Goal: Task Accomplishment & Management: Manage account settings

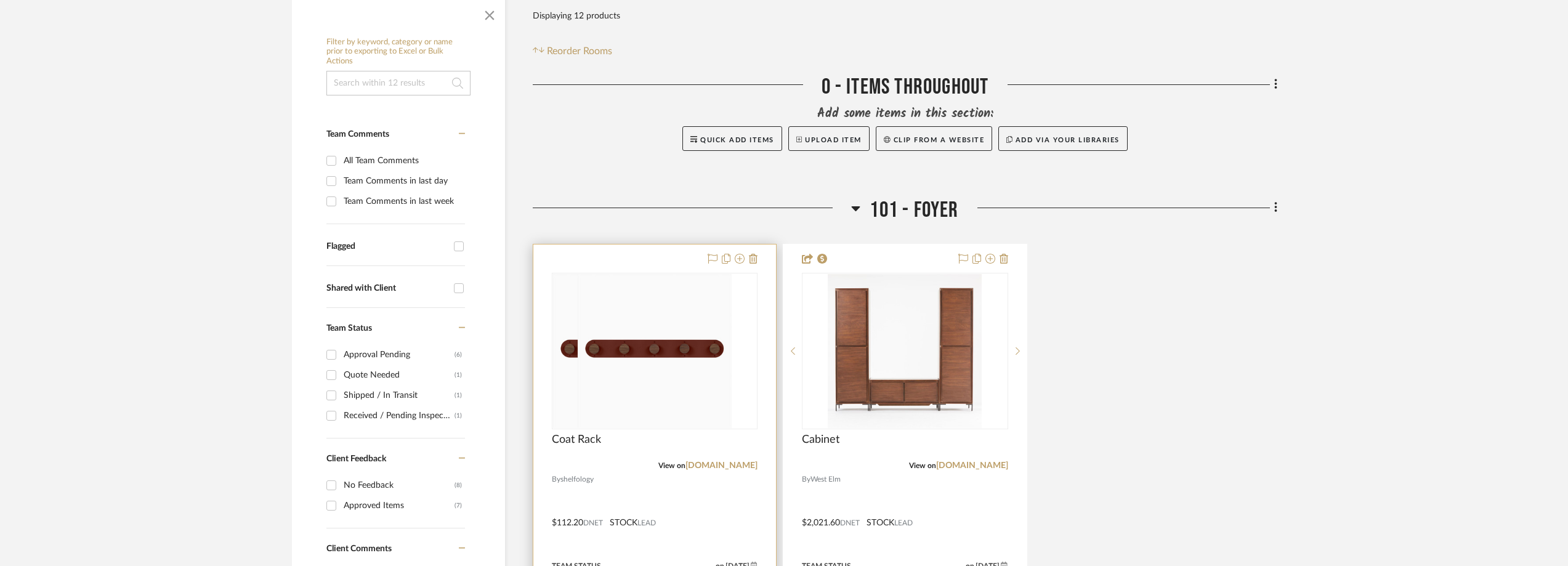
scroll to position [431, 0]
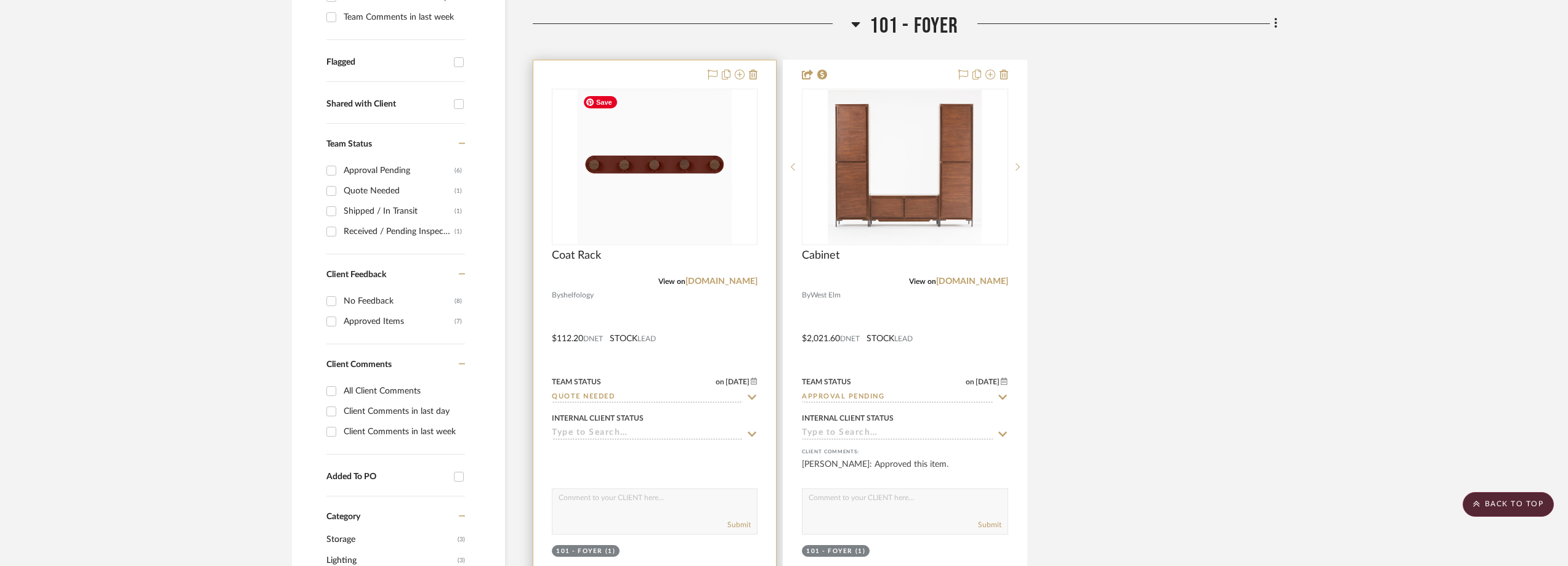
click at [697, 161] on img "0" at bounding box center [654, 166] width 154 height 154
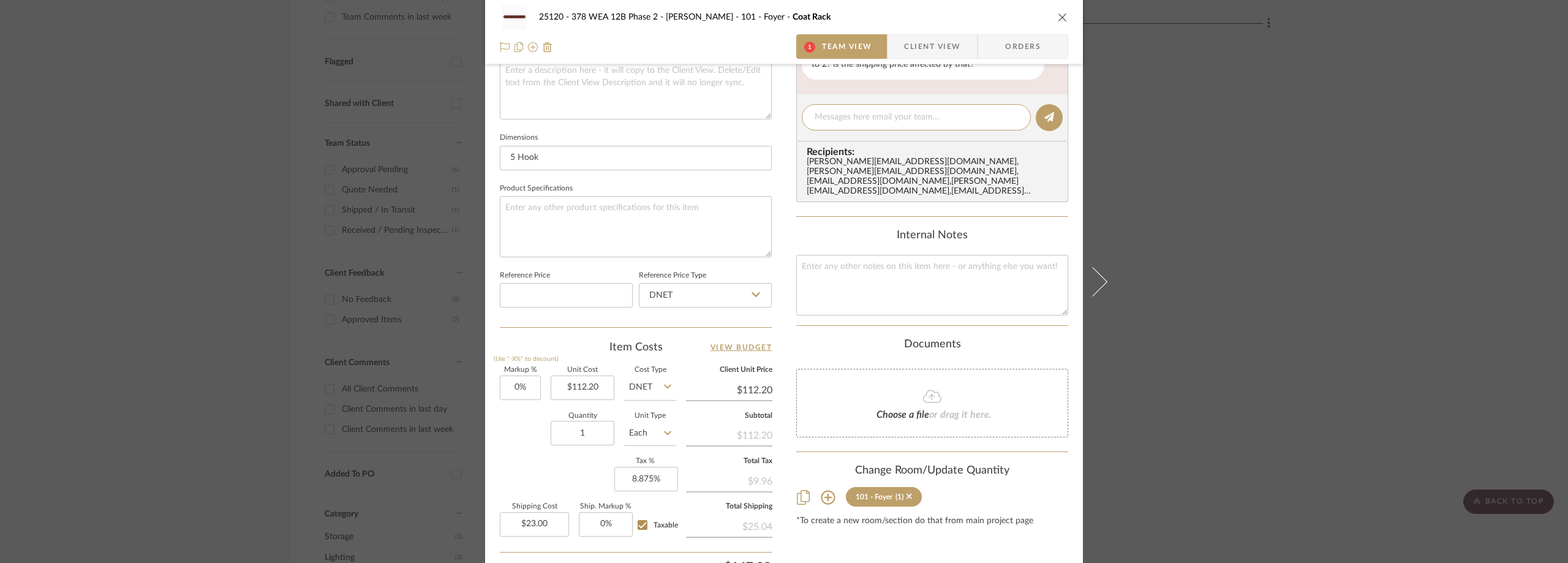
scroll to position [210, 0]
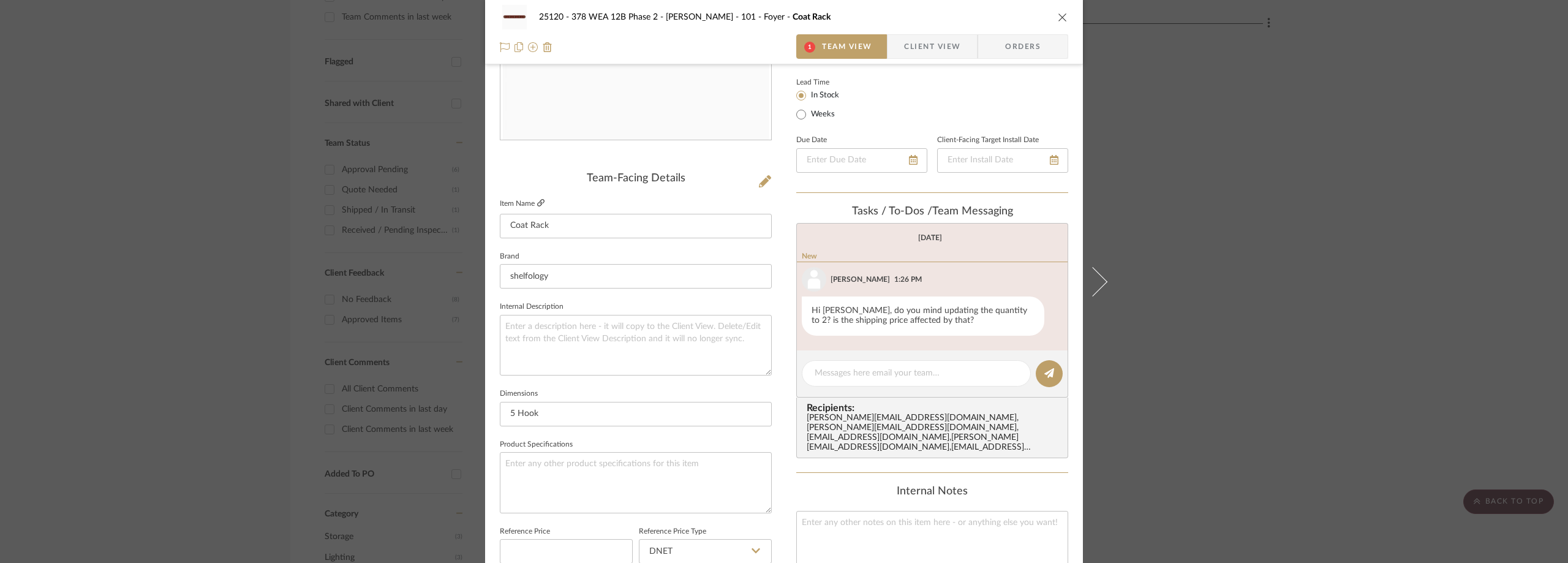
click at [538, 201] on icon at bounding box center [541, 203] width 7 height 7
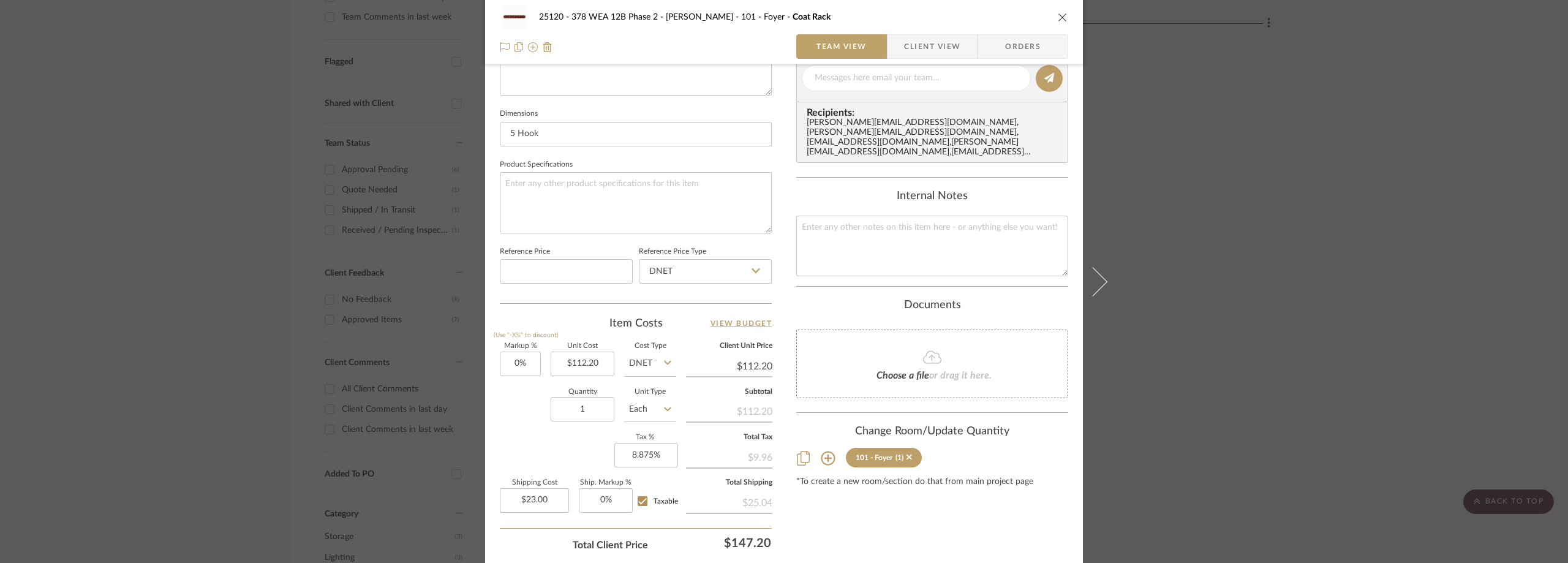
scroll to position [333, 0]
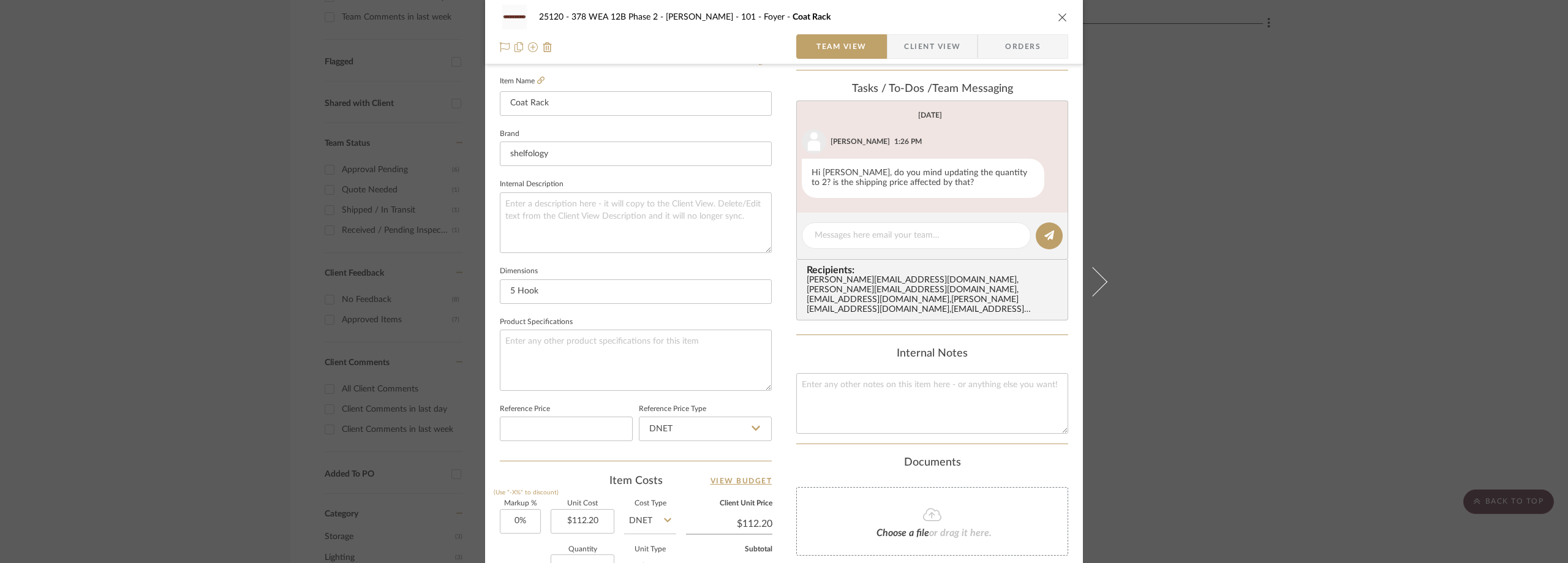
click at [1383, 306] on div "25120 - 378 WEA 12B Phase 2 - [PERSON_NAME] 101 - Foyer Coat Rack Team View Cli…" at bounding box center [784, 281] width 1568 height 563
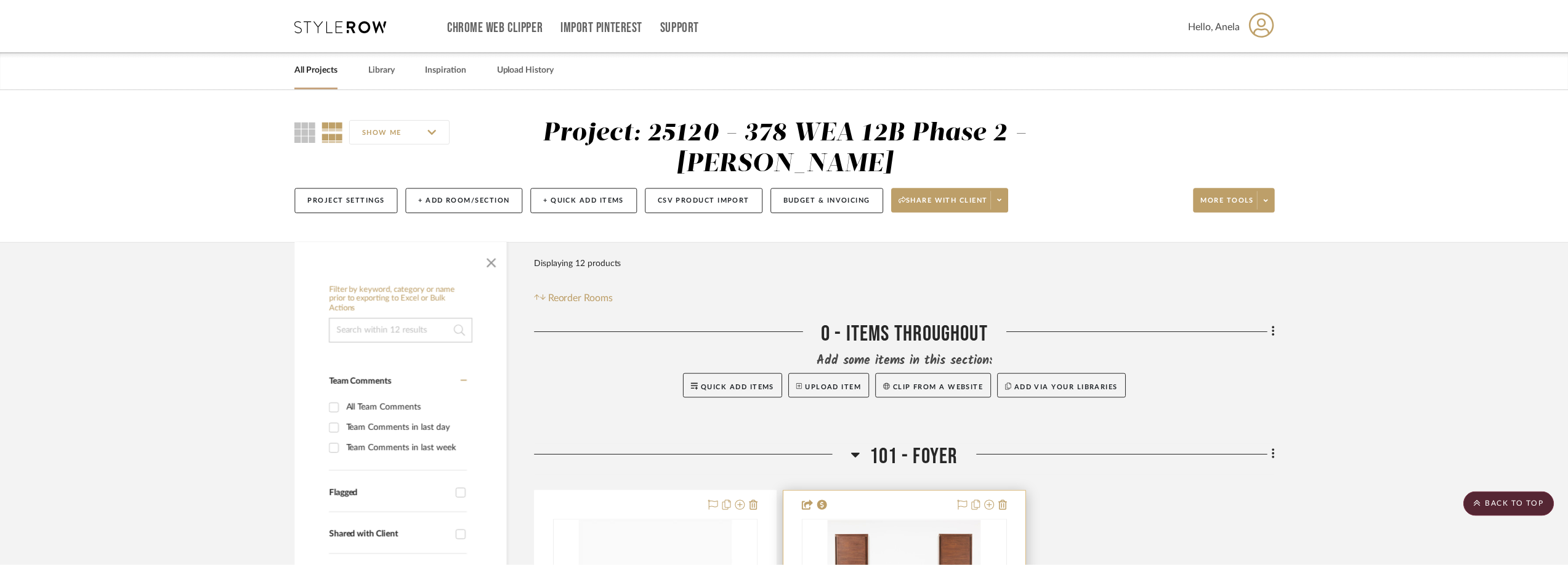
scroll to position [431, 0]
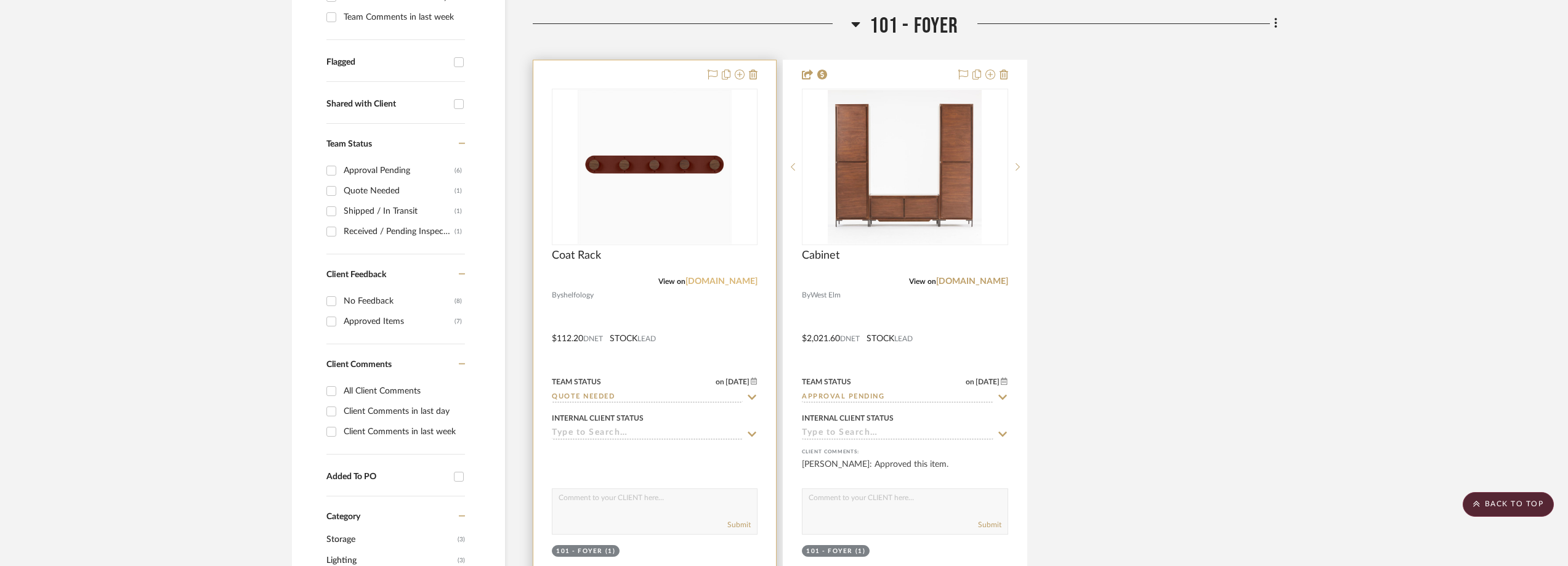
click at [706, 282] on link "[DOMAIN_NAME]" at bounding box center [721, 282] width 72 height 9
click at [701, 183] on img "0" at bounding box center [654, 166] width 154 height 154
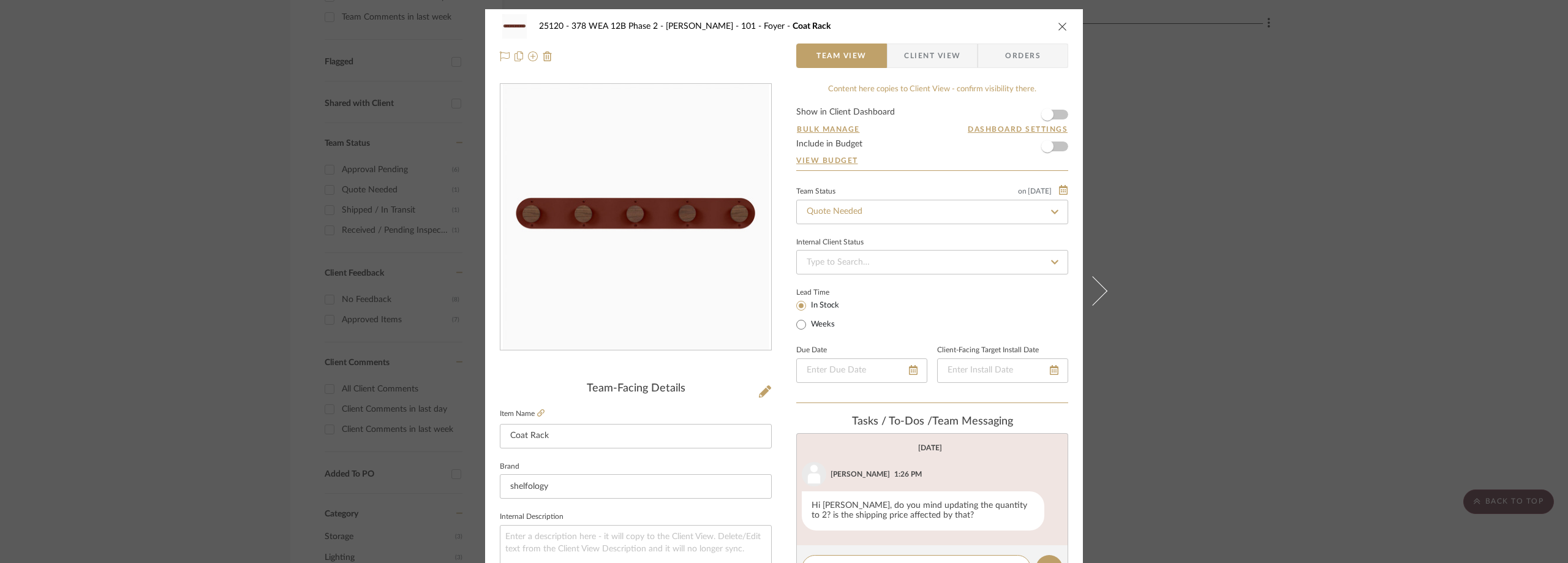
scroll to position [10, 0]
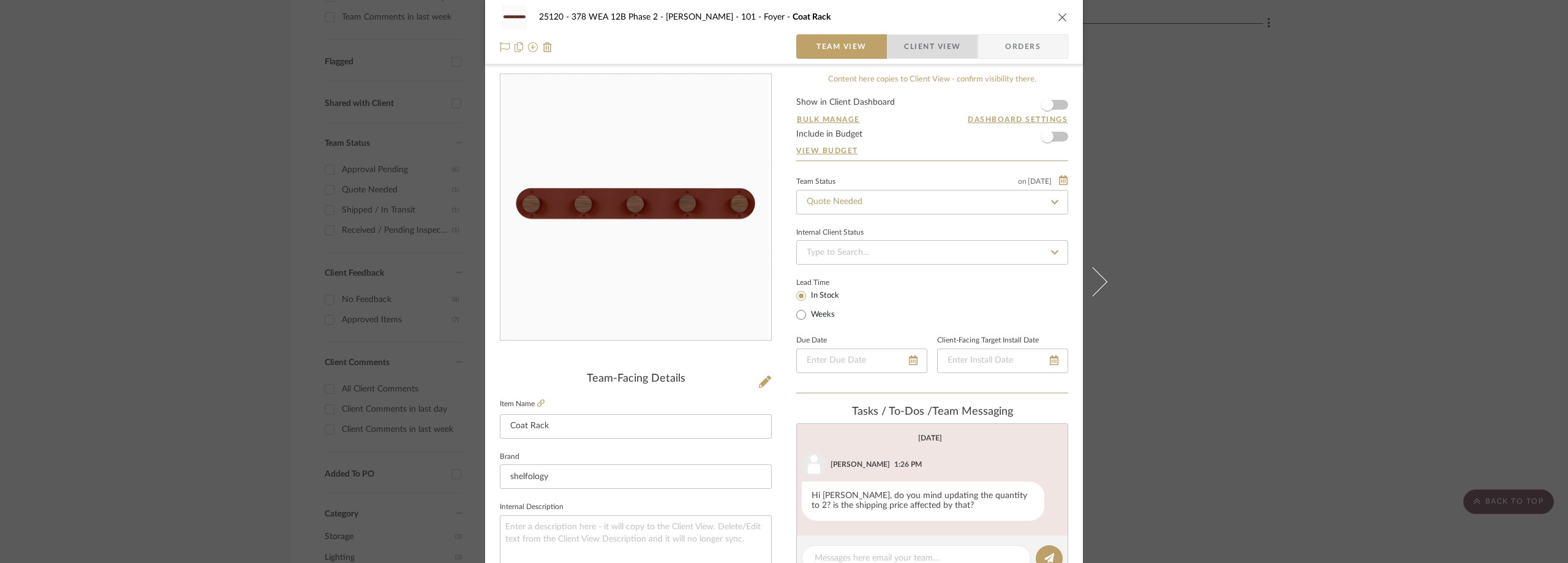
click at [895, 53] on span "button" at bounding box center [895, 46] width 17 height 24
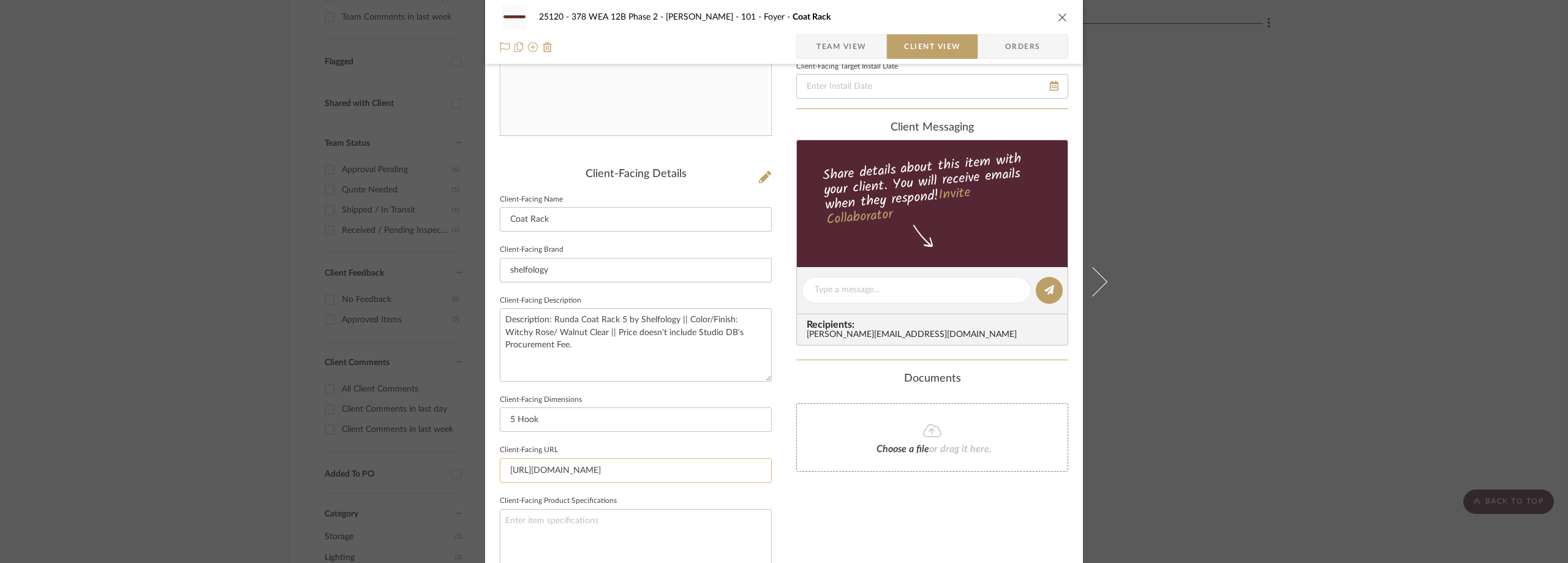
scroll to position [446, 0]
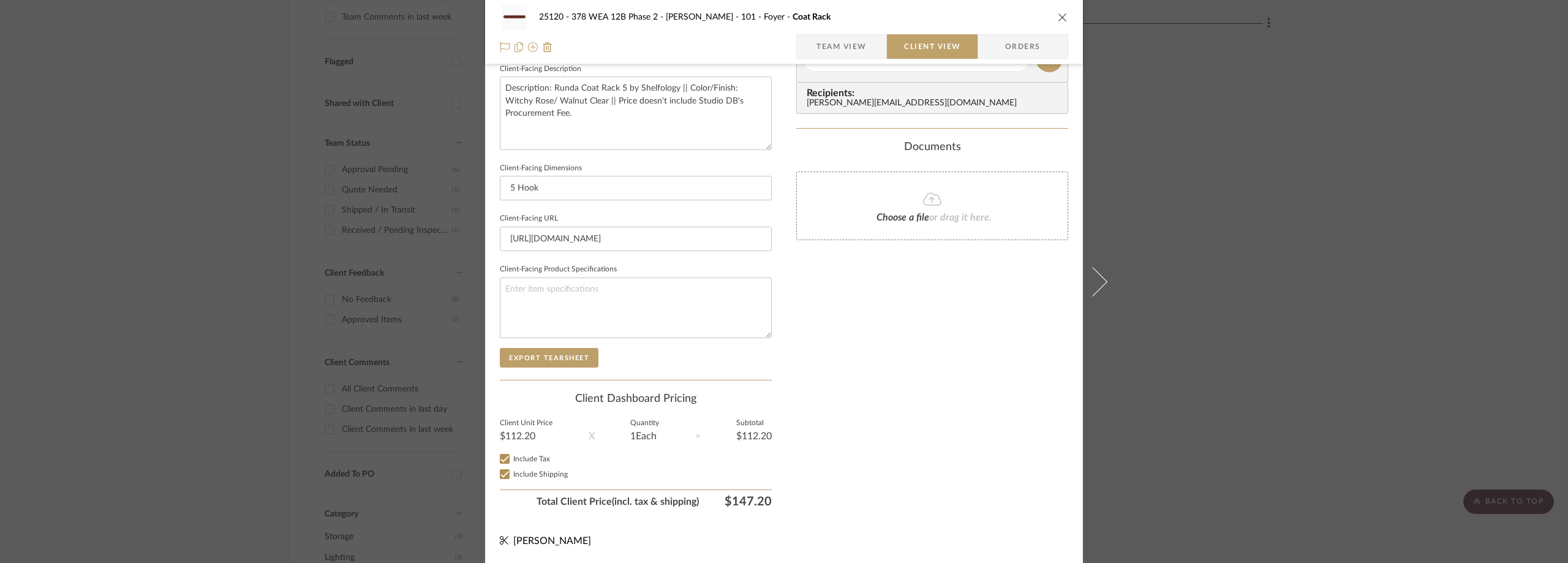
click at [850, 40] on span "Team View" at bounding box center [842, 46] width 51 height 24
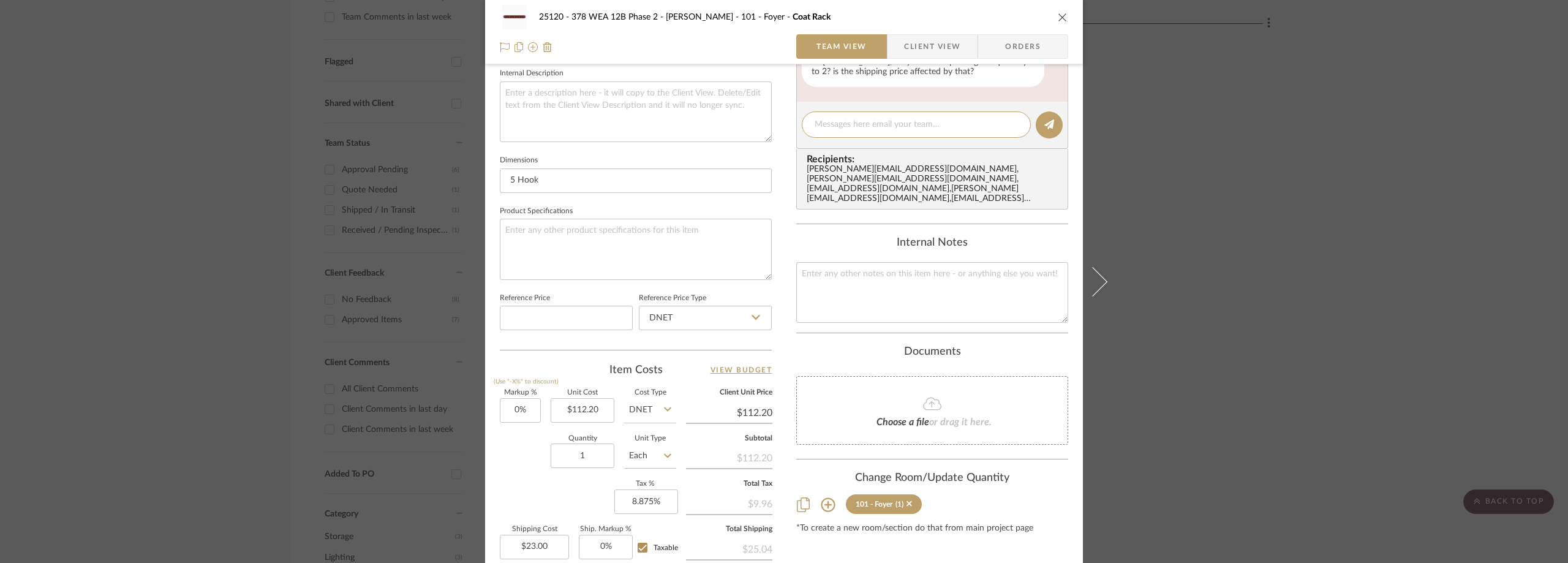
scroll to position [468, 0]
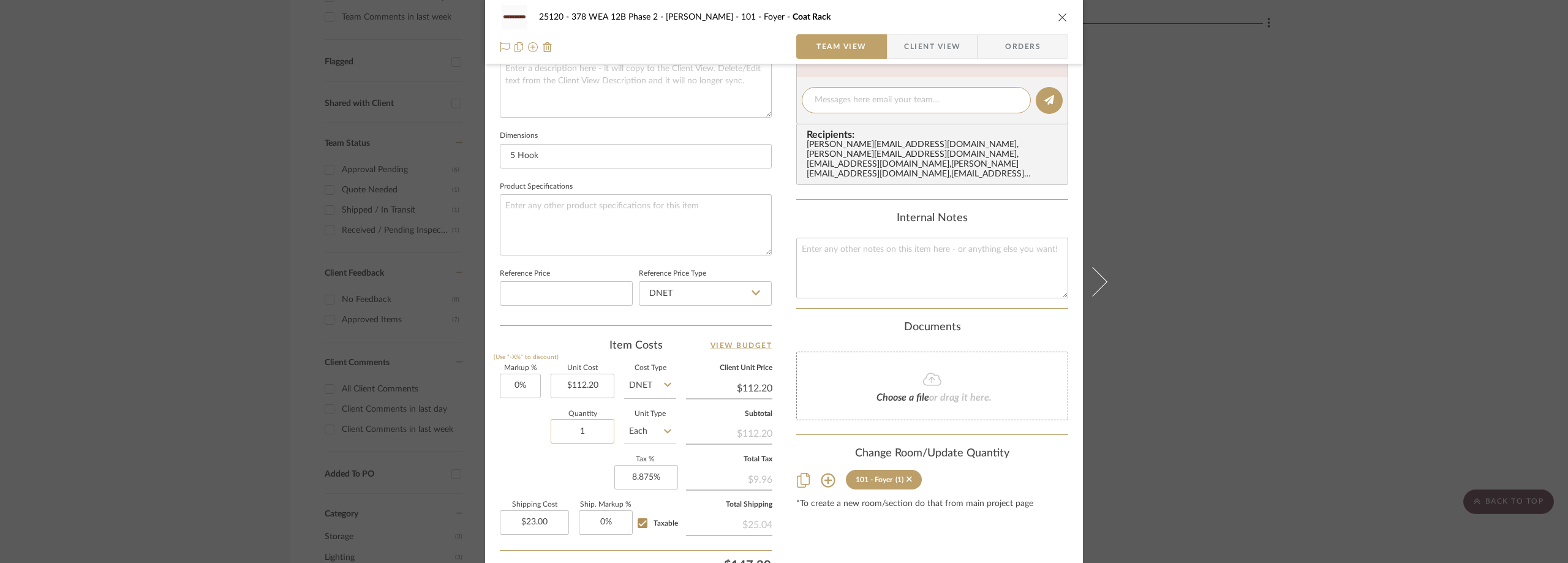
click at [599, 441] on input "1" at bounding box center [582, 431] width 64 height 24
type input "2"
click at [571, 341] on div "Item Costs View Budget" at bounding box center [636, 345] width 272 height 15
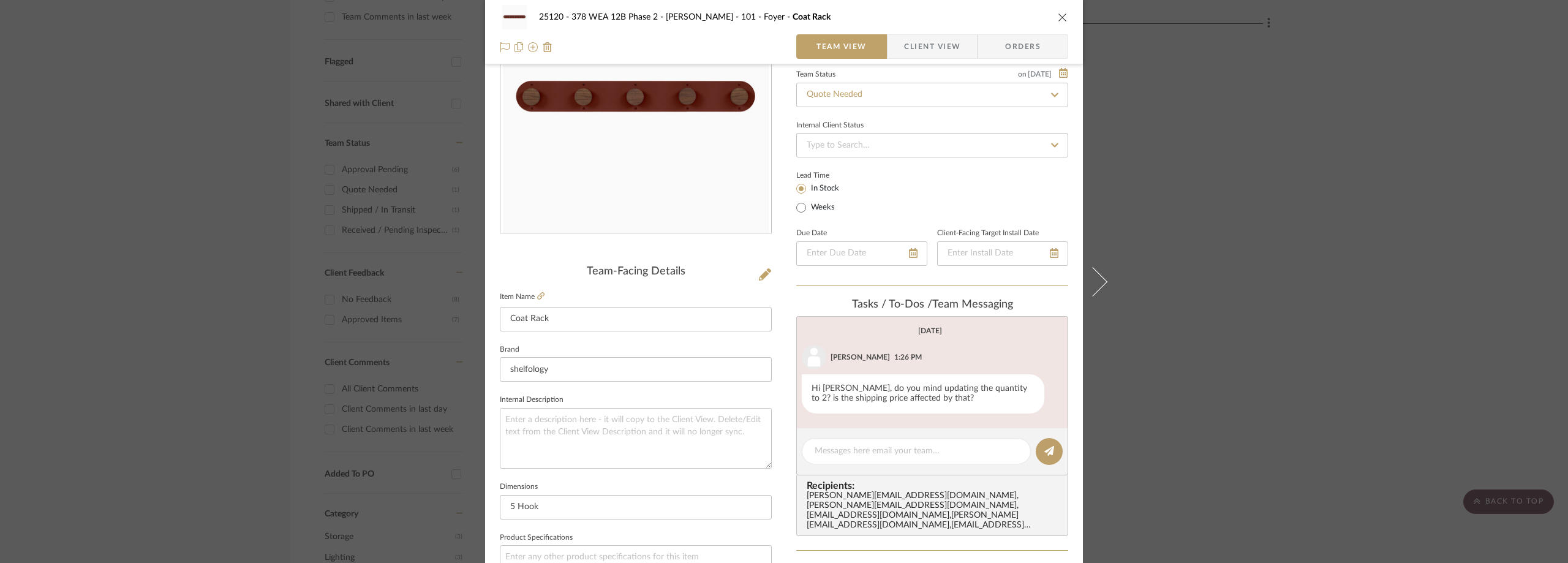
scroll to position [184, 0]
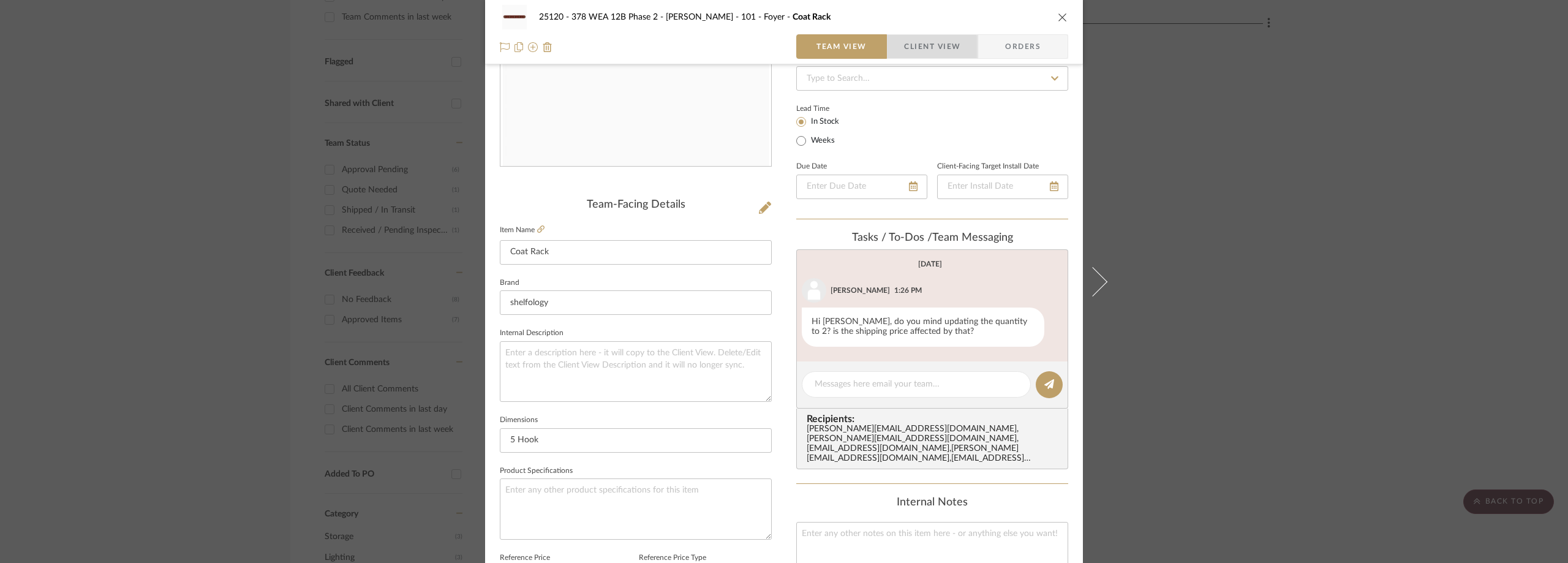
click at [912, 55] on span "Client View" at bounding box center [932, 46] width 57 height 24
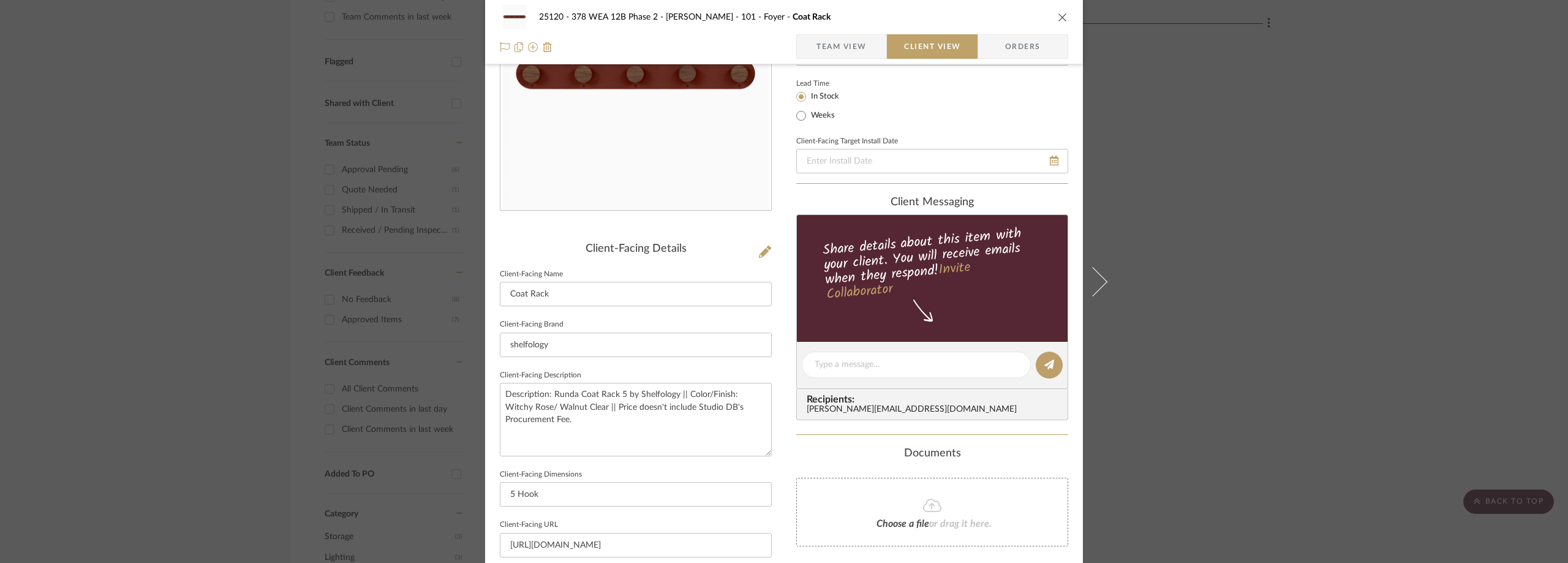
click at [861, 50] on span "Team View" at bounding box center [842, 46] width 51 height 24
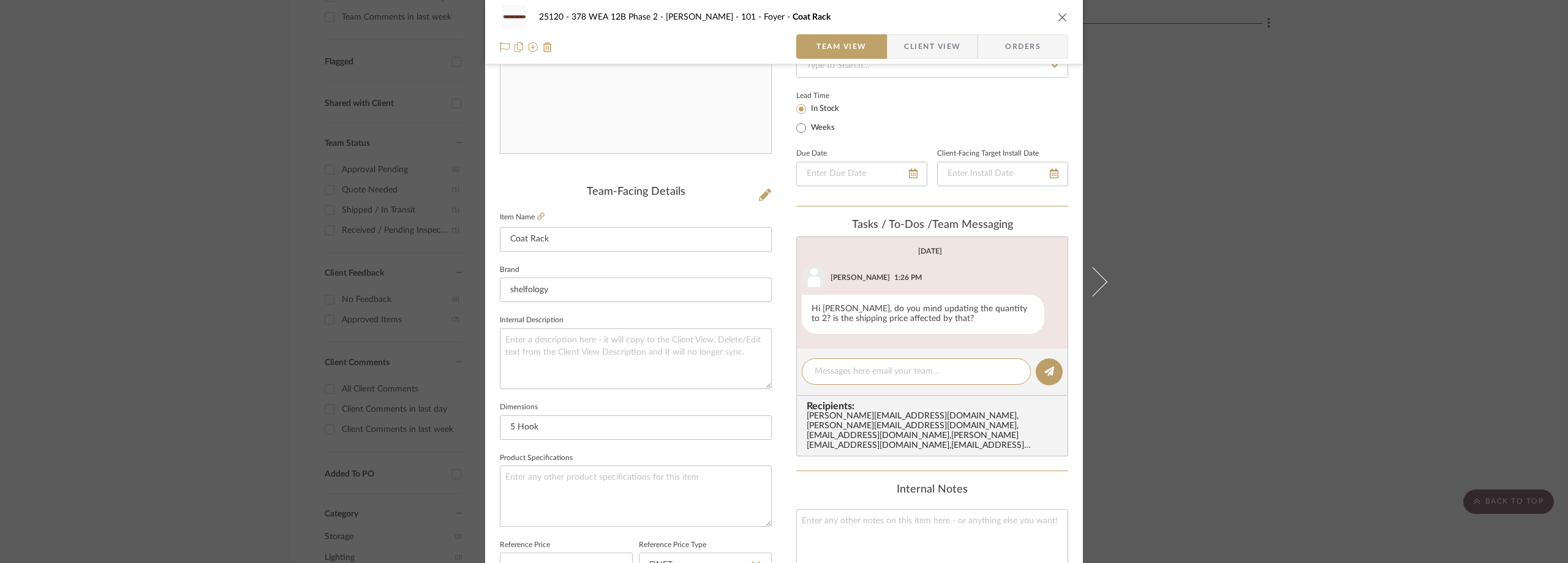
scroll to position [0, 0]
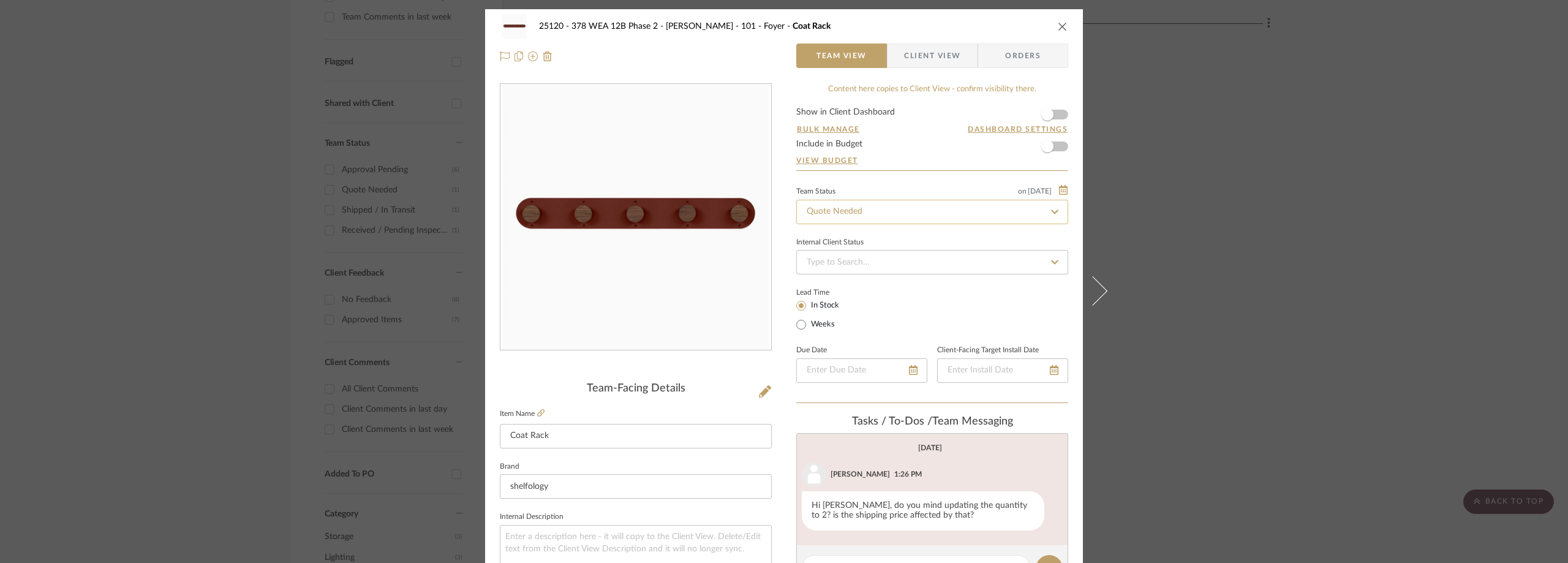
click at [845, 213] on input "Quote Needed" at bounding box center [933, 212] width 272 height 24
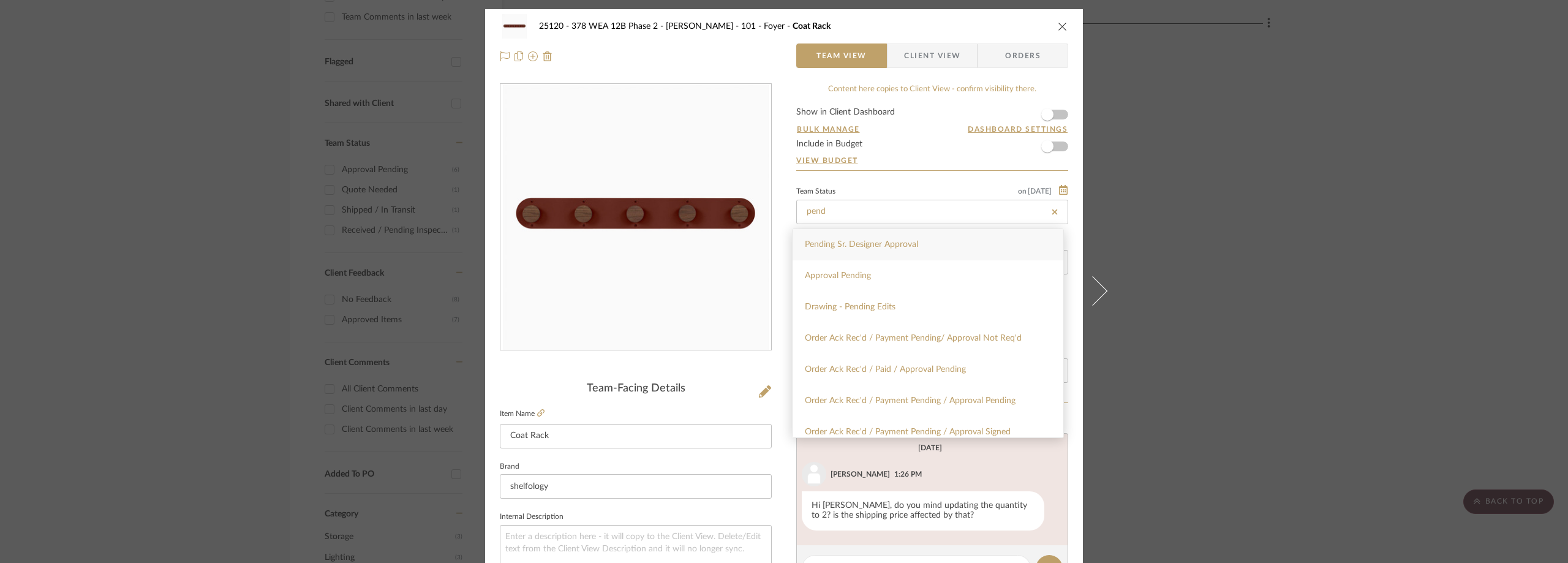
click at [844, 237] on div "Pending Sr. Designer Approval" at bounding box center [928, 245] width 270 height 31
type input "Pending Sr. Designer Approval"
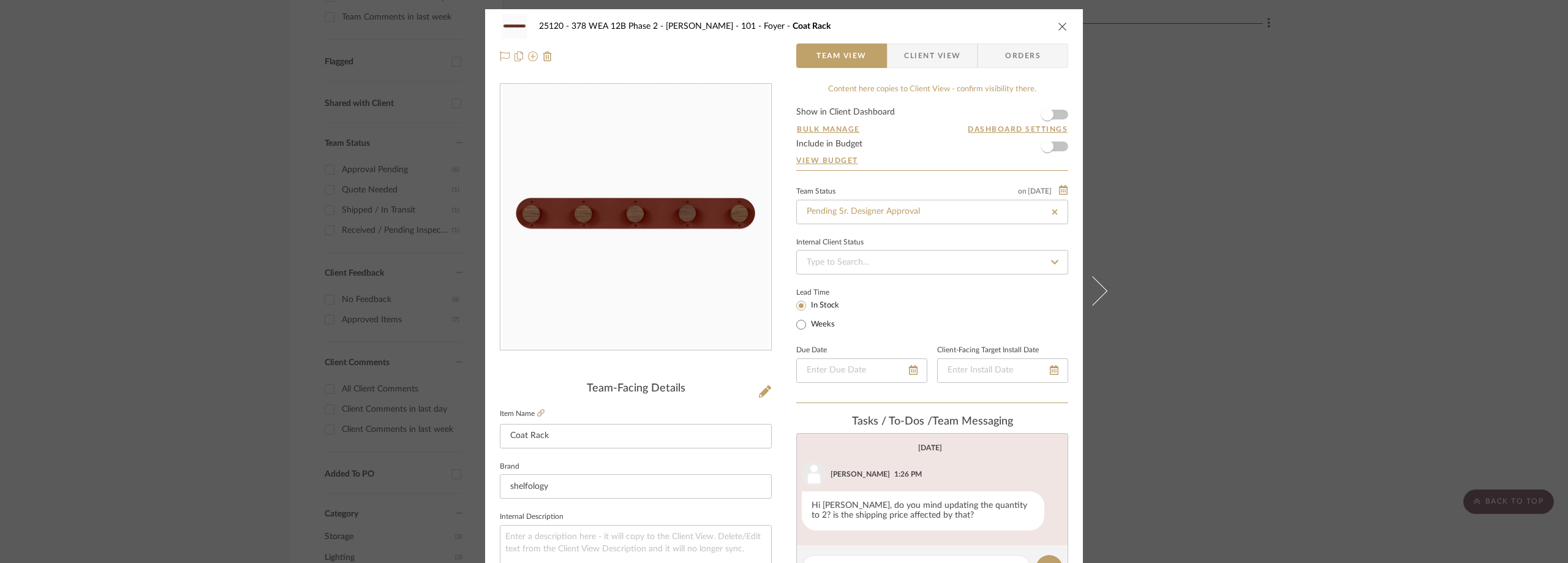
type input "Pending Sr. Designer Approval"
click at [900, 237] on div "Internal Client Status" at bounding box center [933, 254] width 272 height 41
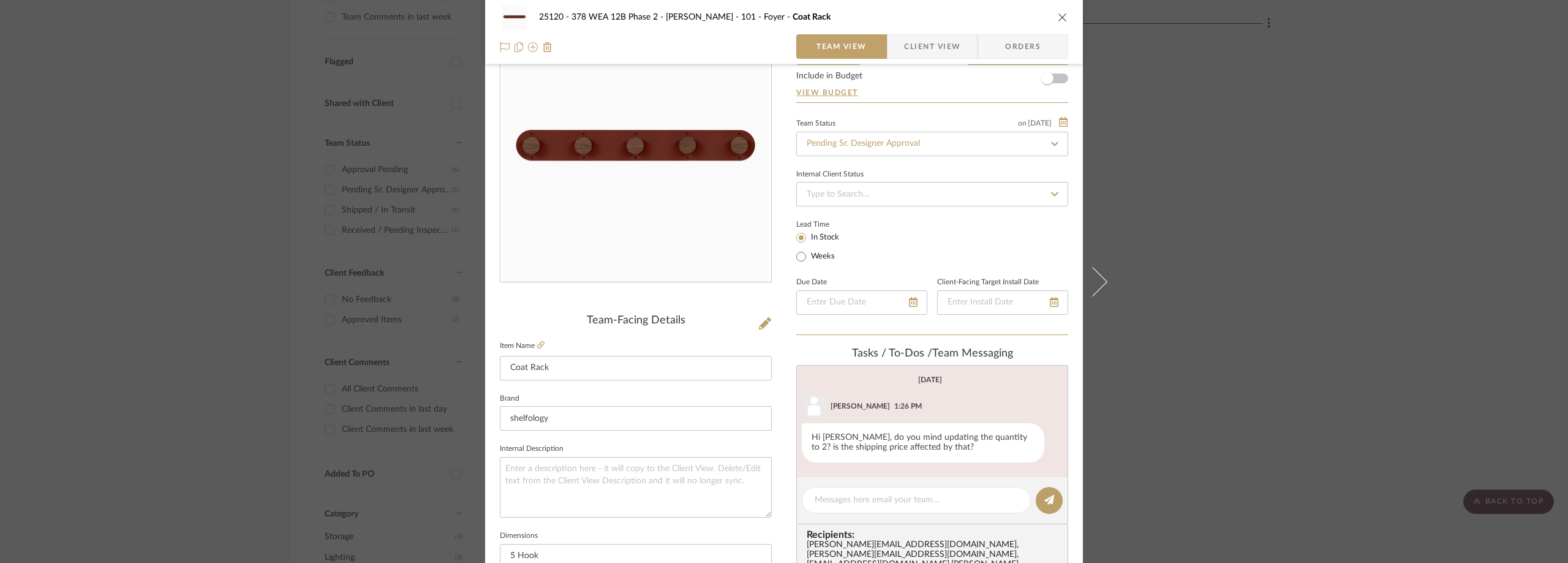
scroll to position [122, 0]
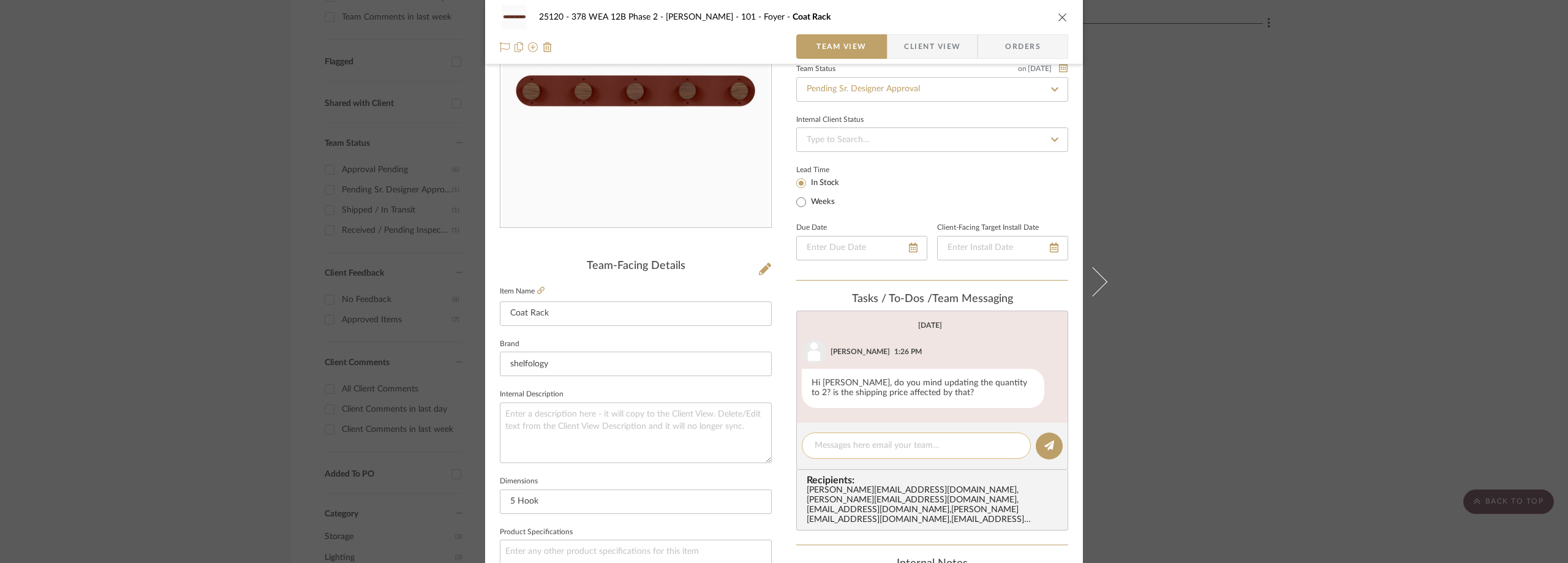
click at [859, 450] on textarea at bounding box center [916, 445] width 203 height 13
click at [924, 33] on div "25120 - 378 WEA 12B Phase 2 - [PERSON_NAME] 101 - Foyer Coat Rack Team View Cli…" at bounding box center [784, 32] width 598 height 65
click at [922, 38] on span "Client View" at bounding box center [932, 46] width 57 height 24
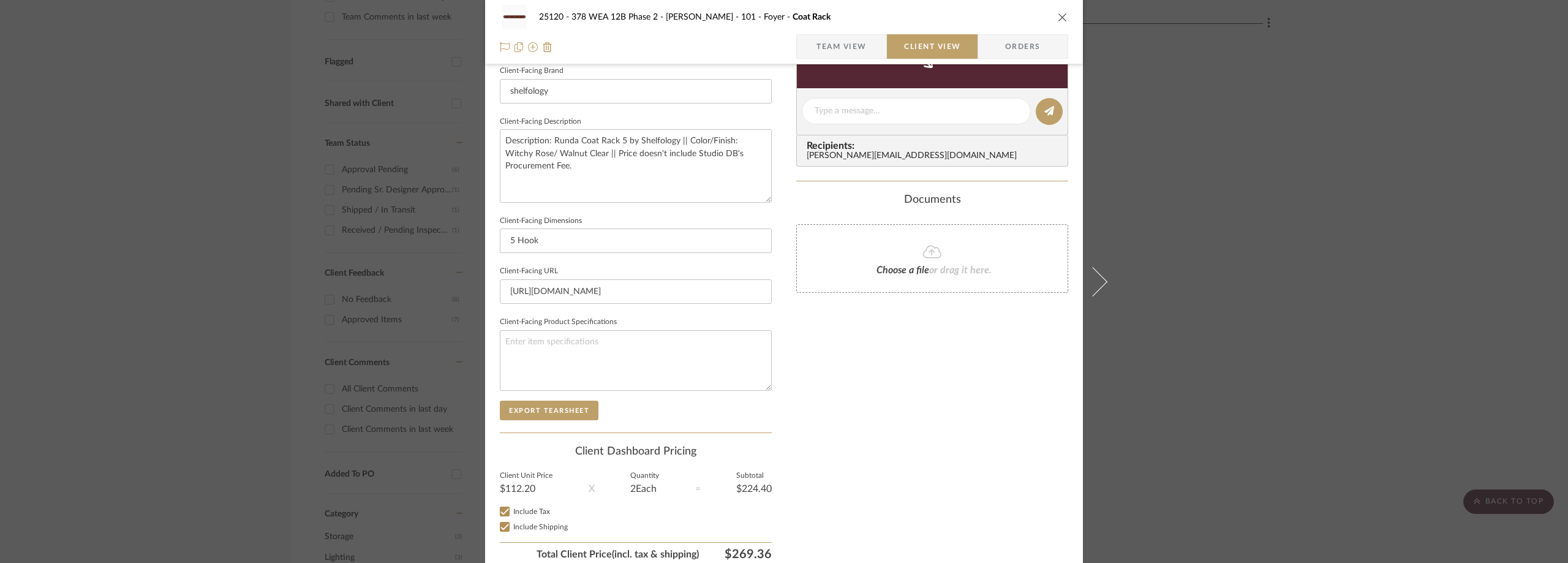
scroll to position [429, 0]
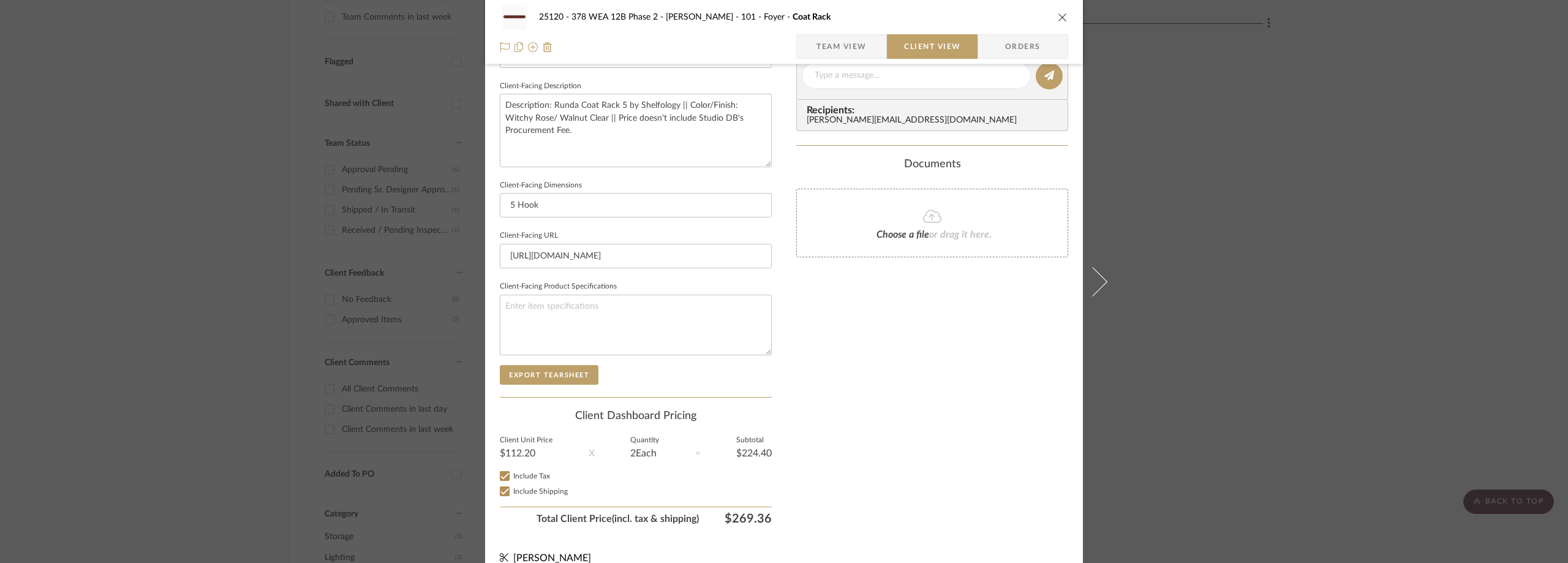
click at [846, 48] on span "Team View" at bounding box center [842, 46] width 51 height 24
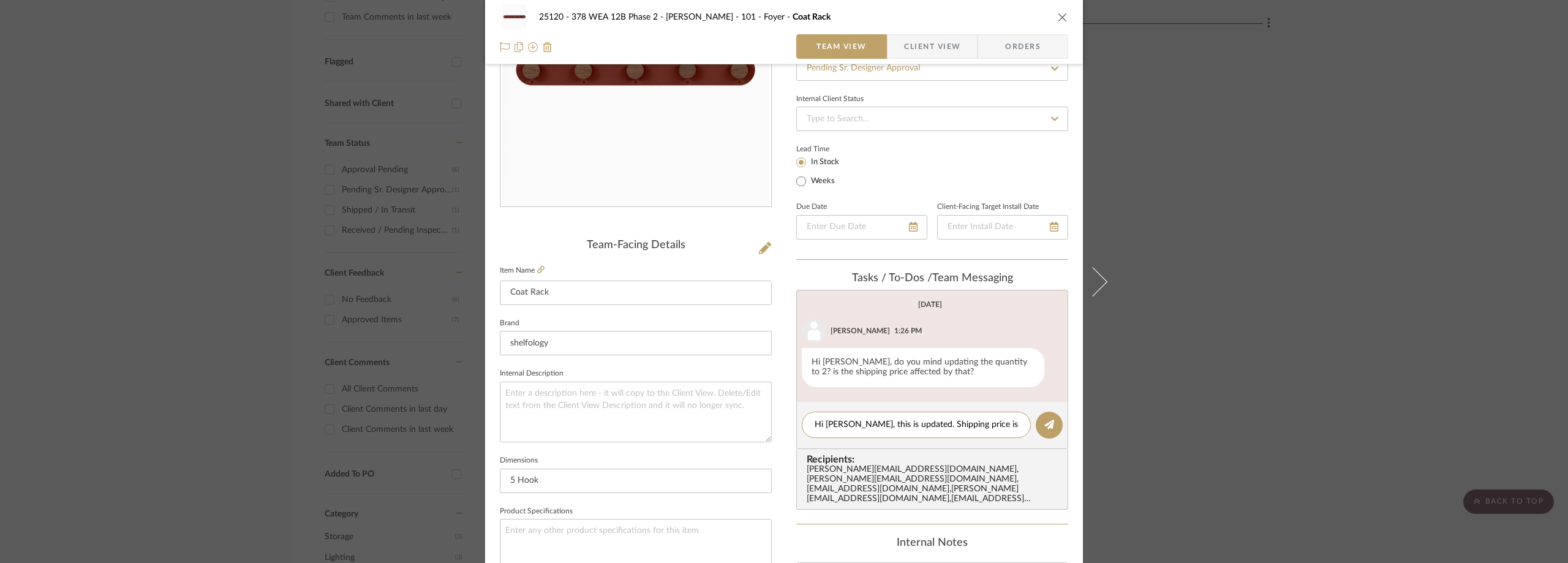
scroll to position [0, 0]
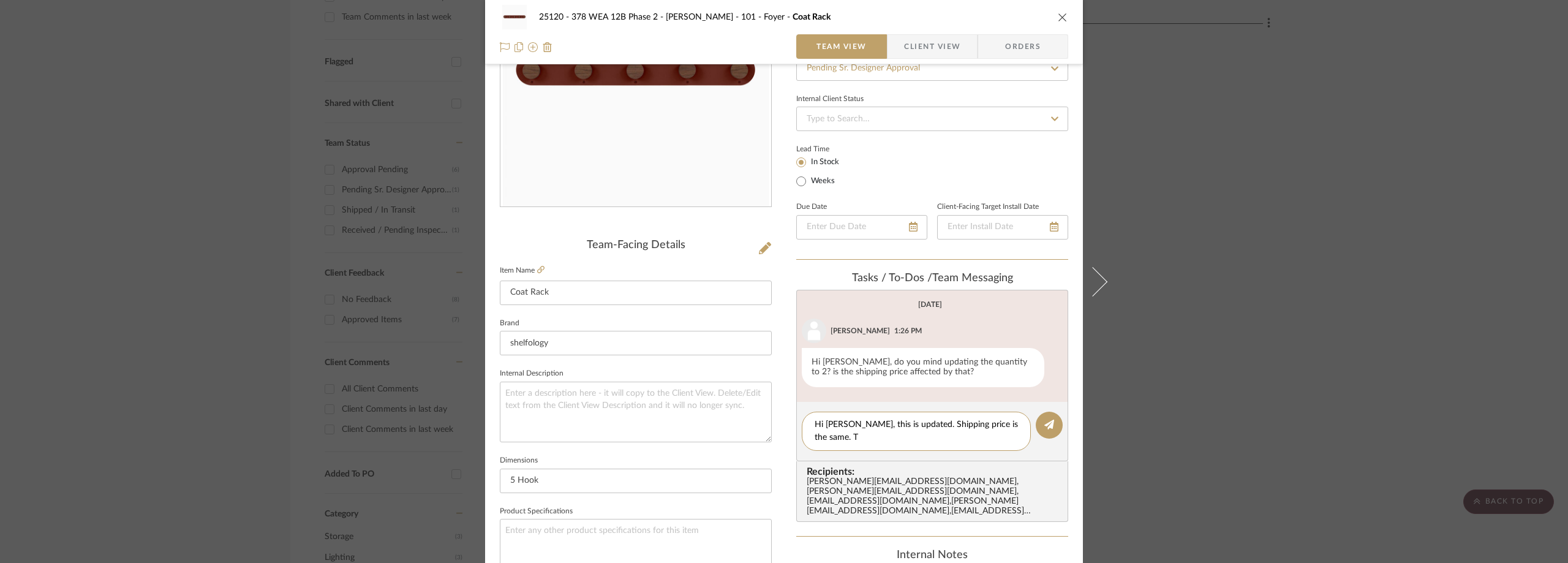
type textarea "Hi [PERSON_NAME], this is updated. Shipping price is the same."
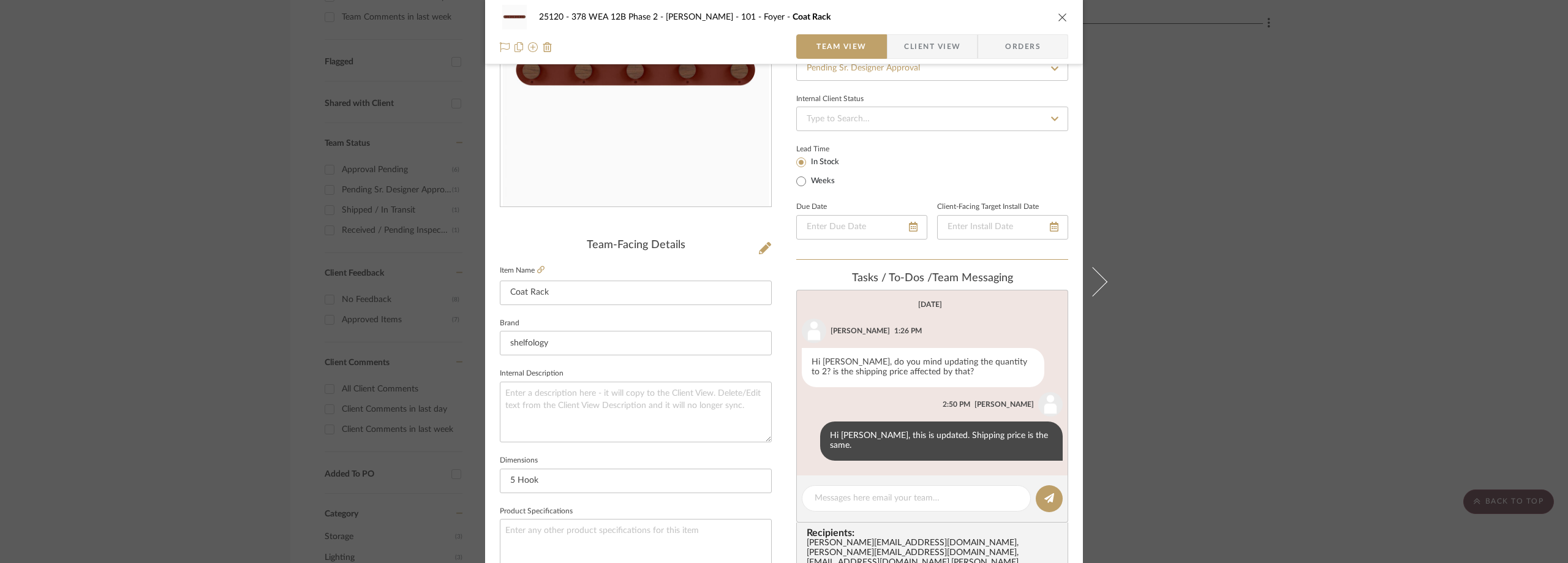
click at [222, 221] on div "25120 - 378 WEA 12B Phase 2 - [PERSON_NAME] 101 - Foyer Coat Rack Team View Cli…" at bounding box center [784, 281] width 1568 height 563
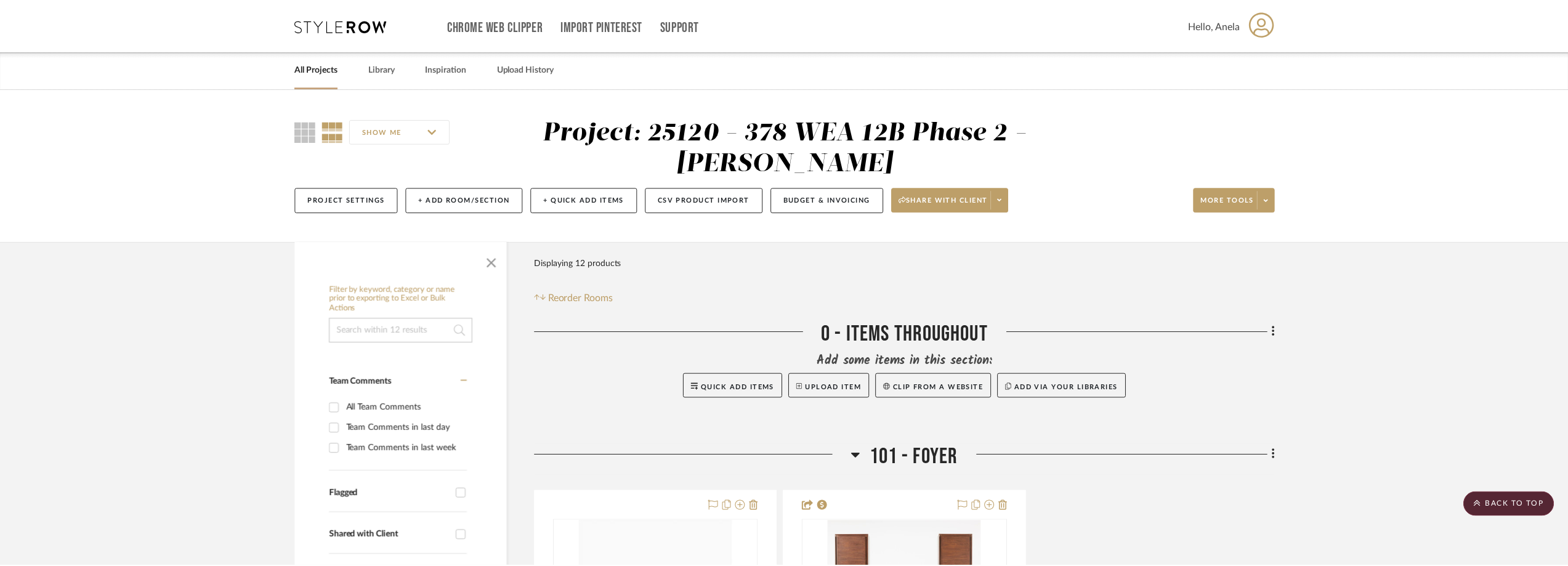
scroll to position [431, 0]
